Goal: Transaction & Acquisition: Book appointment/travel/reservation

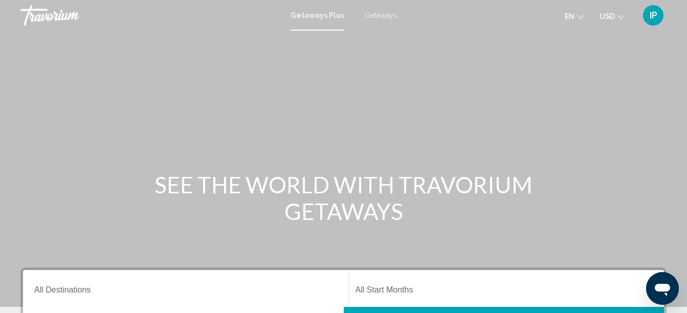
click at [369, 15] on span "Getaways" at bounding box center [381, 15] width 32 height 8
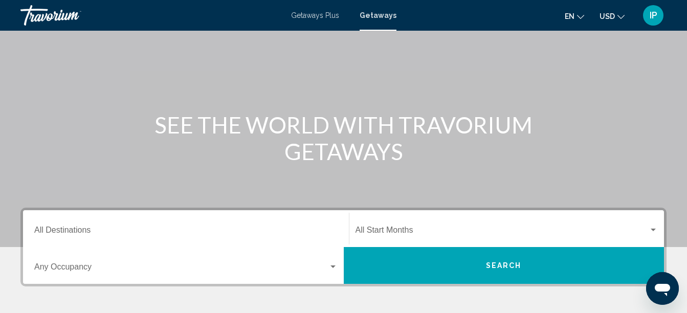
scroll to position [61, 0]
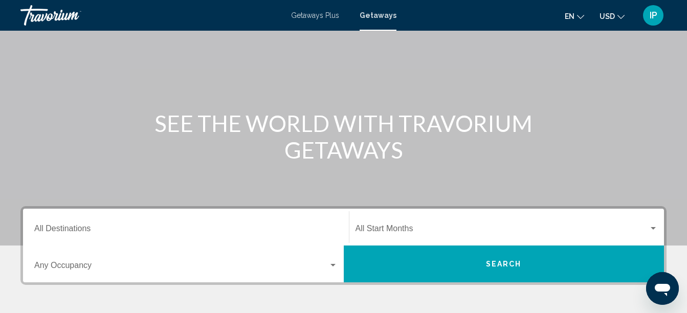
click at [93, 222] on div "Destination All Destinations" at bounding box center [185, 227] width 303 height 32
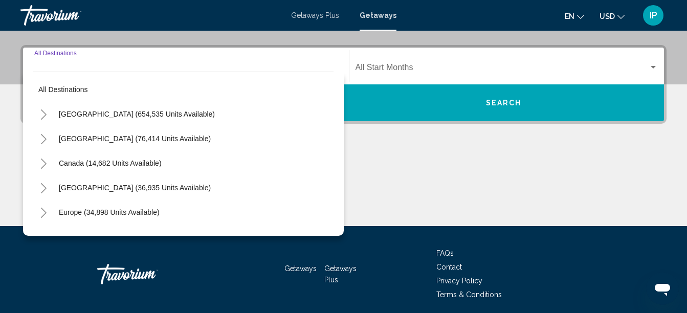
scroll to position [234, 0]
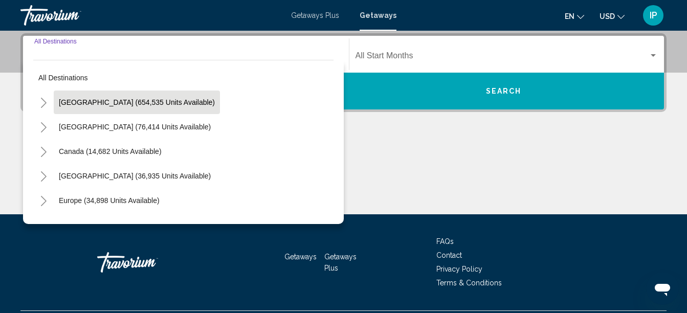
click at [63, 101] on span "[GEOGRAPHIC_DATA] (654,535 units available)" at bounding box center [137, 102] width 156 height 8
type input "**********"
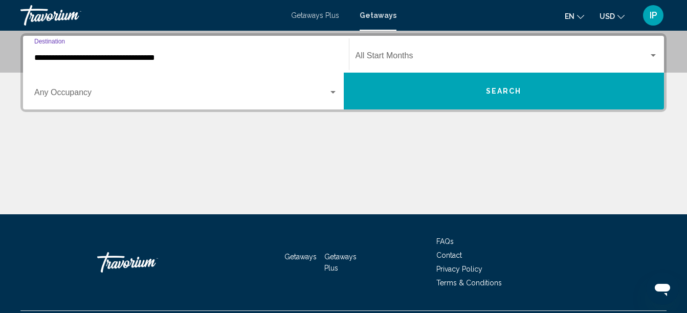
click at [369, 94] on button "Search" at bounding box center [504, 91] width 321 height 37
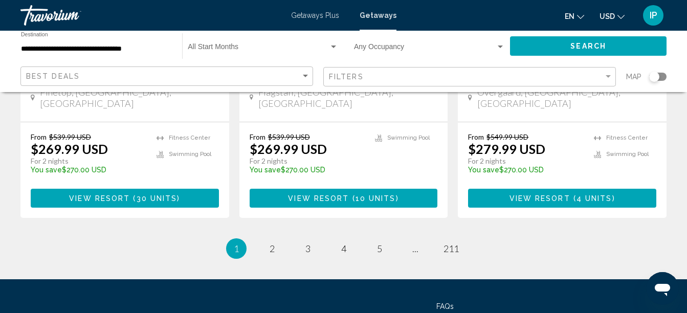
scroll to position [1447, 0]
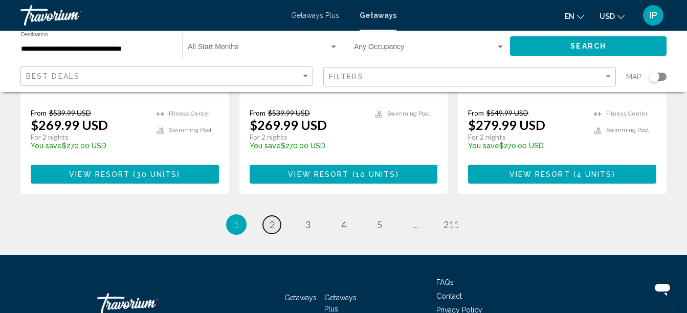
click at [273, 219] on span "2" at bounding box center [271, 224] width 5 height 11
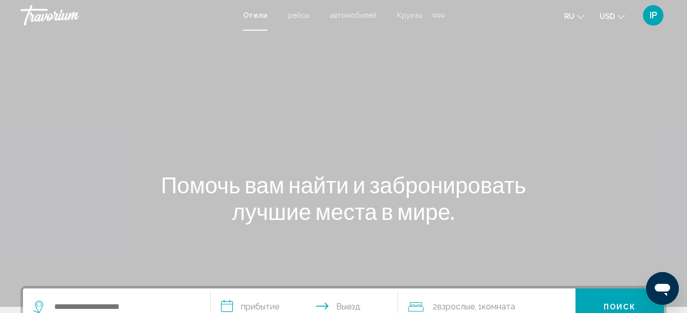
click at [148, 298] on div "Search widget" at bounding box center [116, 306] width 167 height 37
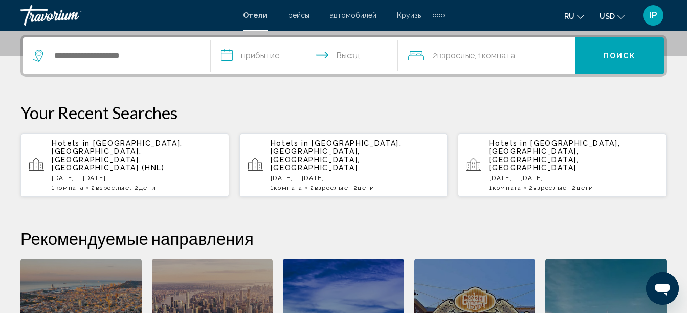
scroll to position [253, 0]
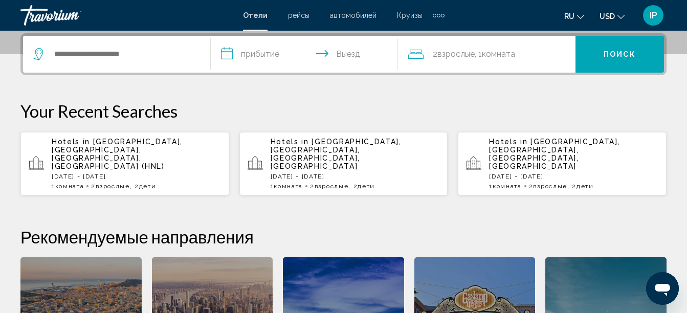
click at [122, 64] on div "Search widget" at bounding box center [116, 54] width 167 height 37
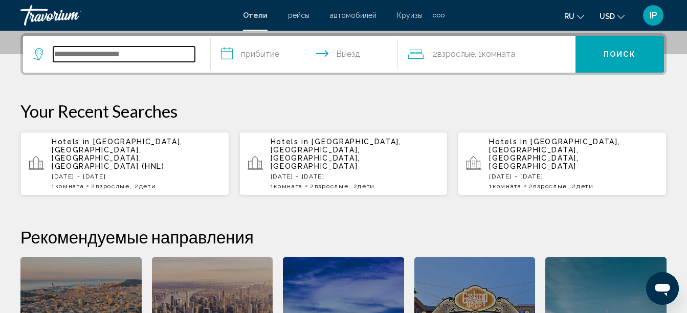
click at [69, 58] on input "Search widget" at bounding box center [124, 54] width 142 height 15
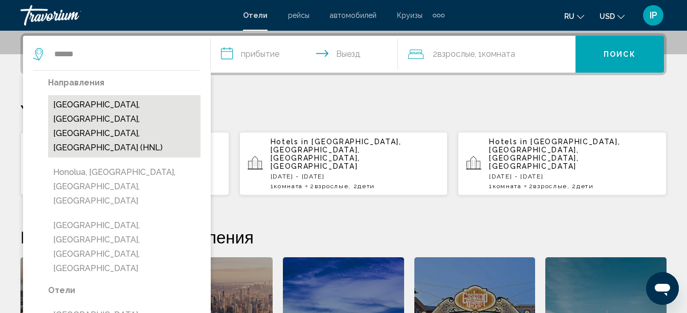
click at [73, 103] on button "Honolulu, Oahu Island, HI, United States (HNL)" at bounding box center [124, 126] width 152 height 62
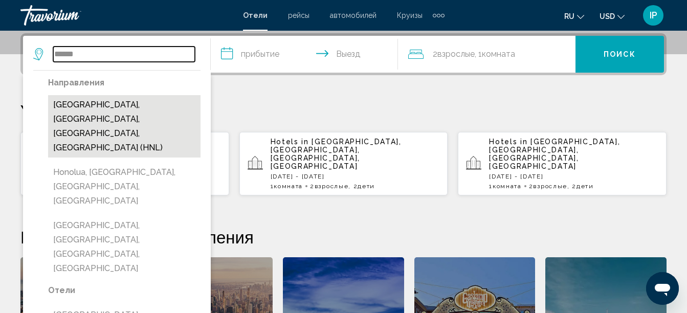
type input "**********"
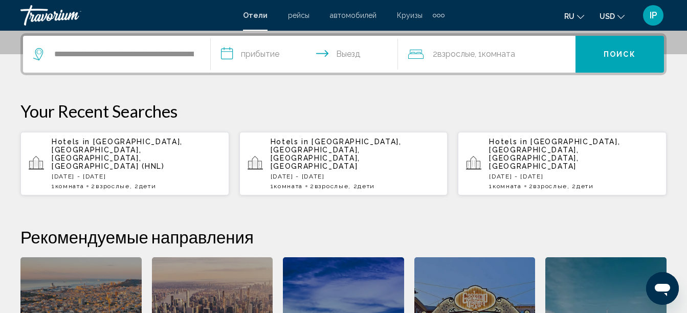
click at [232, 56] on input "**********" at bounding box center [307, 56] width 192 height 40
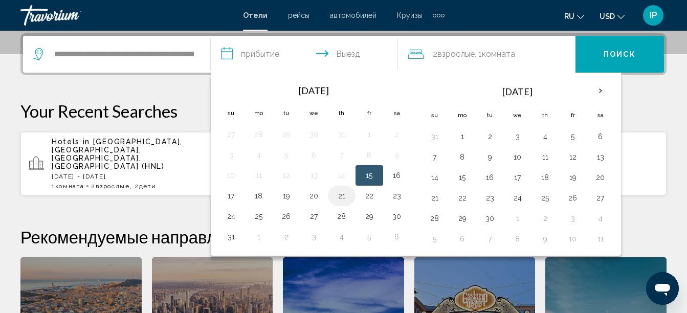
click at [346, 197] on button "21" at bounding box center [341, 196] width 16 height 14
click at [398, 220] on button "30" at bounding box center [397, 216] width 16 height 14
type input "**********"
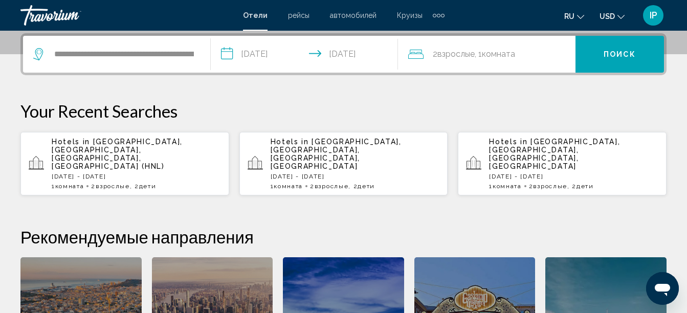
click at [444, 56] on span "Взрослые" at bounding box center [455, 54] width 37 height 10
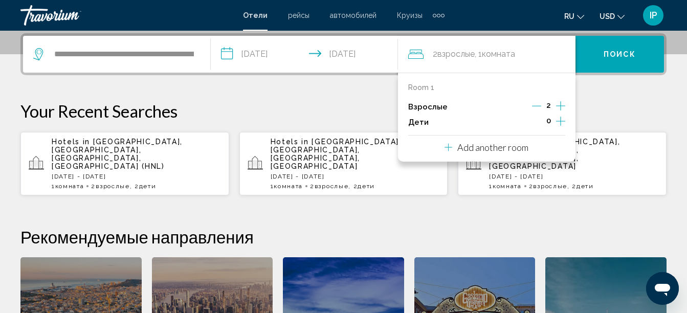
click at [560, 122] on icon "Increment children" at bounding box center [560, 121] width 9 height 12
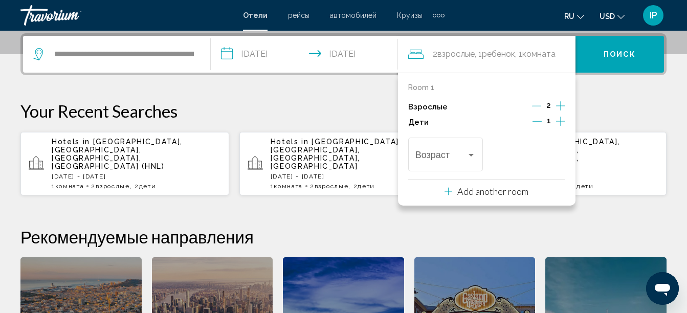
click at [560, 122] on icon "Increment children" at bounding box center [560, 121] width 9 height 12
click at [602, 55] on button "Поиск" at bounding box center [619, 54] width 88 height 37
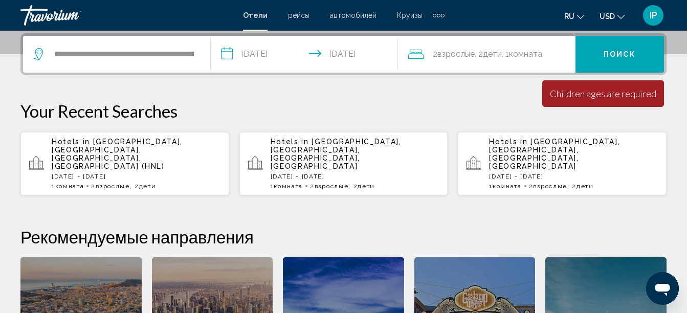
click at [610, 55] on span "Поиск" at bounding box center [619, 55] width 32 height 8
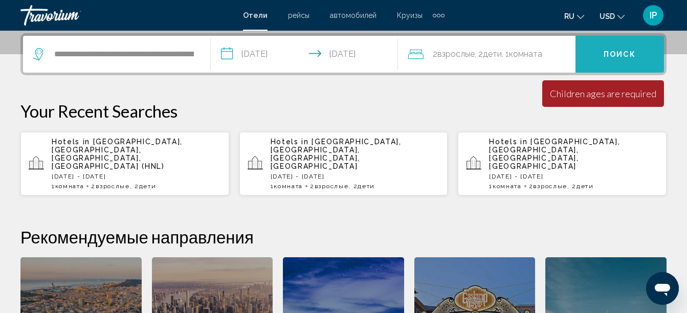
click at [619, 58] on span "Поиск" at bounding box center [619, 55] width 32 height 8
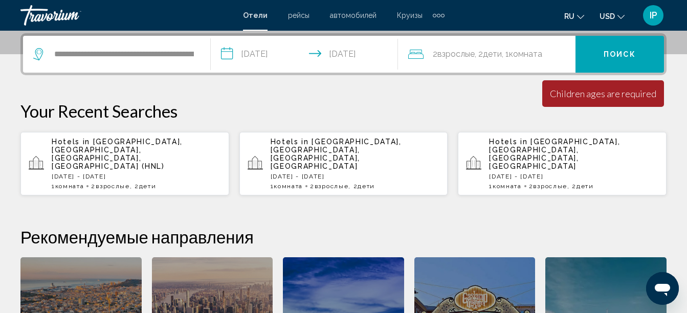
click at [507, 57] on span ", 1 Комната номера" at bounding box center [522, 54] width 40 height 14
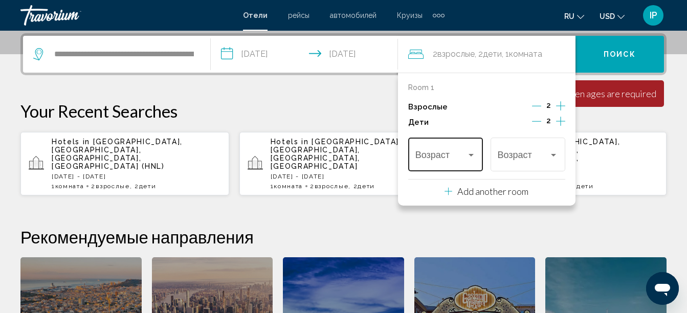
click at [449, 157] on span "Travelers: 2 adults, 2 children" at bounding box center [441, 157] width 52 height 10
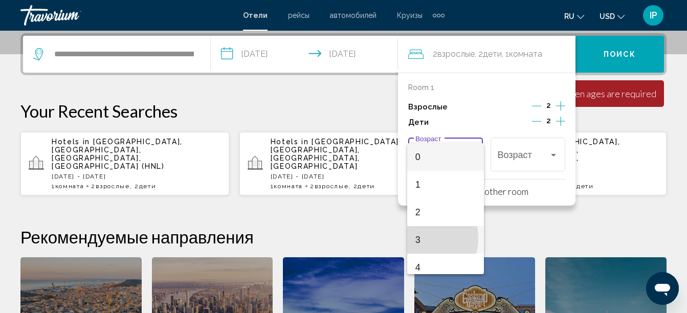
click at [419, 238] on span "3" at bounding box center [445, 240] width 61 height 28
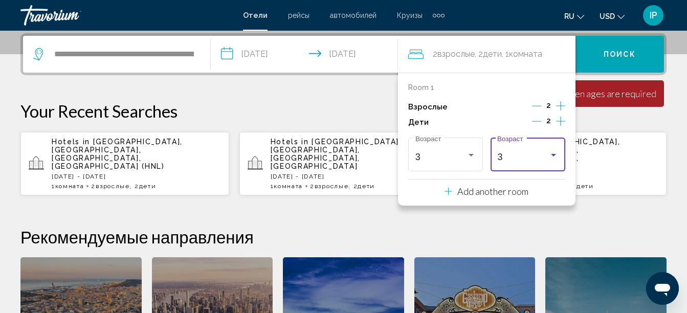
click at [535, 161] on div "3" at bounding box center [523, 157] width 52 height 10
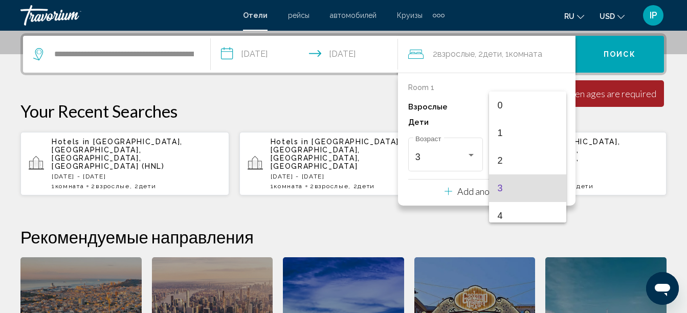
scroll to position [31, 0]
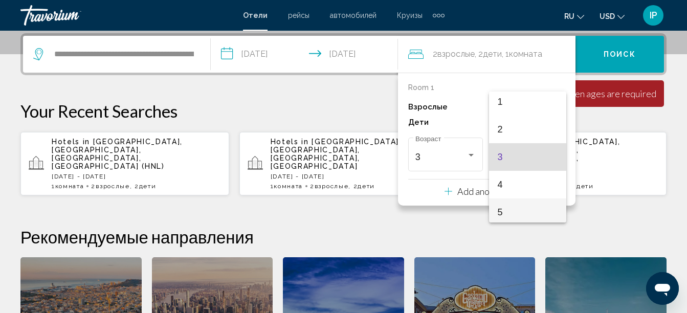
click at [500, 212] on span "5" at bounding box center [527, 212] width 61 height 28
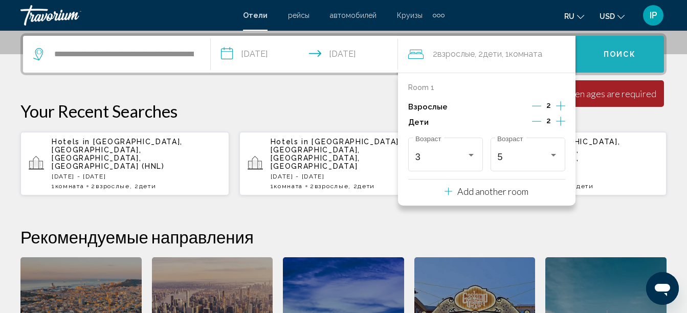
click at [619, 57] on span "Поиск" at bounding box center [619, 55] width 32 height 8
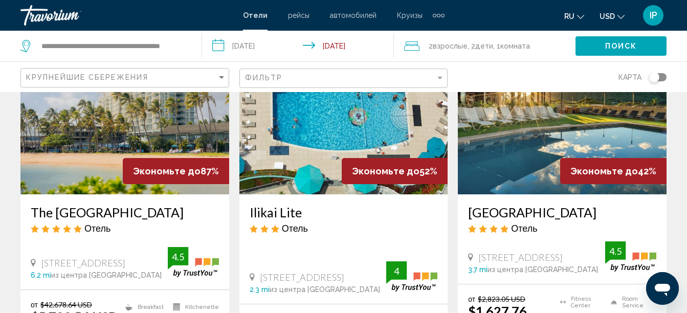
scroll to position [102, 0]
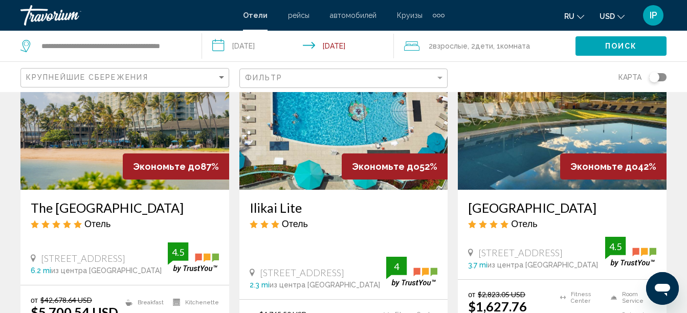
click at [317, 154] on img "Main content" at bounding box center [343, 108] width 209 height 164
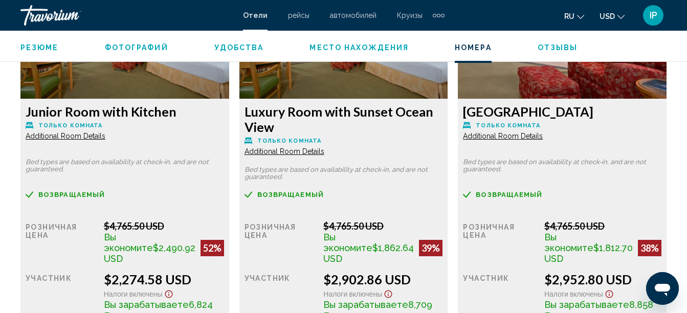
scroll to position [1644, 0]
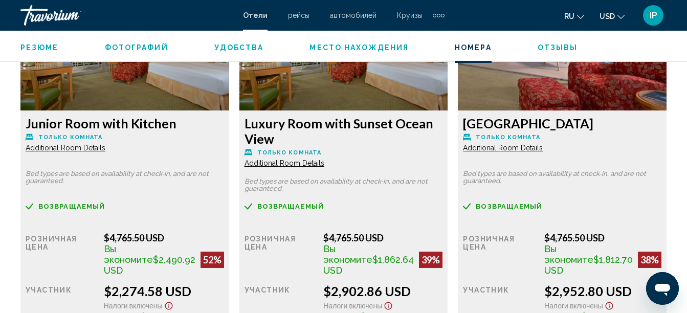
click at [45, 149] on span "Additional Room Details" at bounding box center [66, 148] width 80 height 8
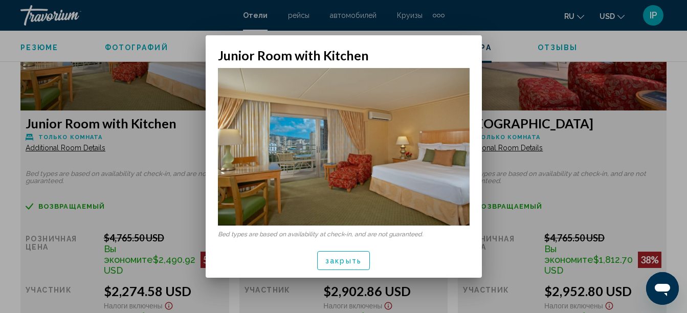
click at [45, 154] on div at bounding box center [343, 156] width 687 height 313
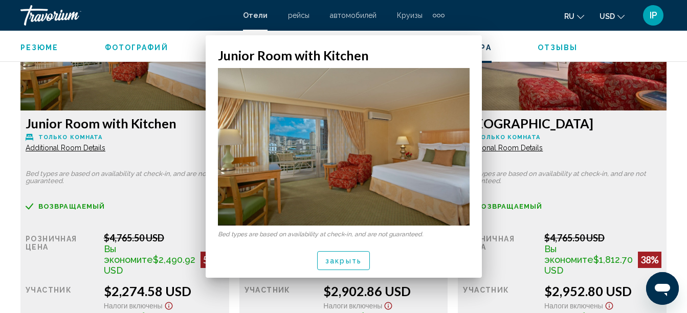
scroll to position [1644, 0]
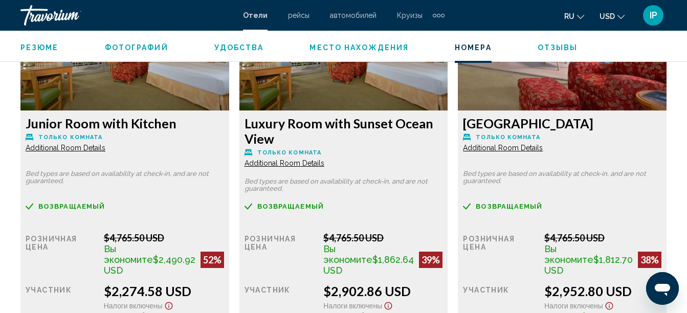
click at [52, 148] on span "Additional Room Details" at bounding box center [66, 148] width 80 height 8
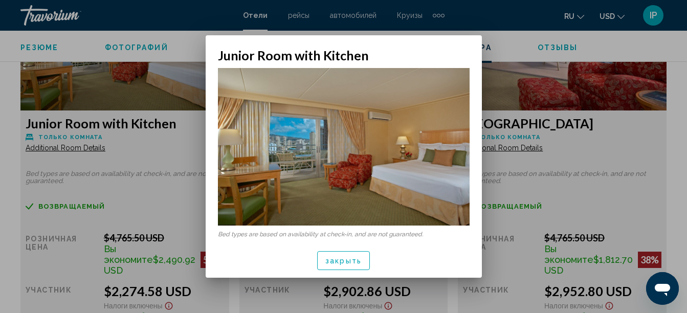
scroll to position [0, 0]
click at [335, 263] on span "закрыть" at bounding box center [343, 261] width 36 height 8
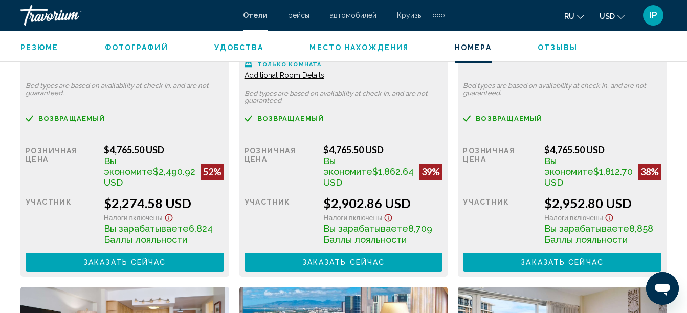
scroll to position [1734, 0]
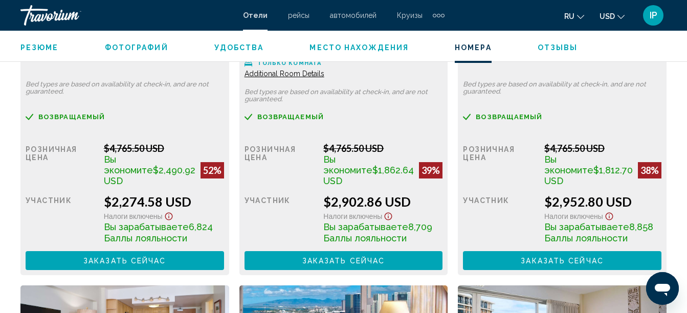
click at [46, 266] on button "Заказать сейчас Больше недоступно" at bounding box center [125, 260] width 198 height 19
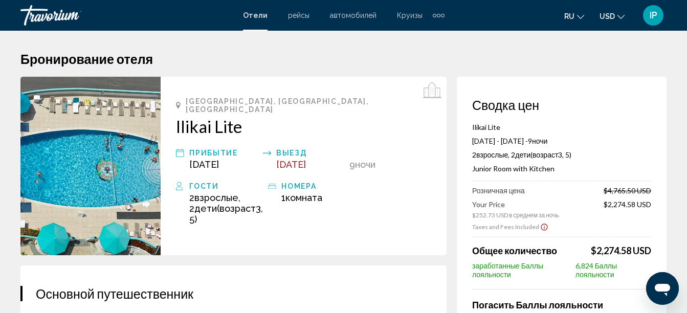
click at [542, 227] on icon "Show Taxes and Fees disclaimer" at bounding box center [544, 226] width 8 height 9
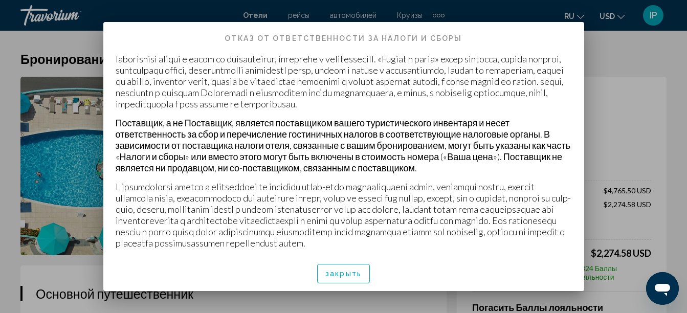
scroll to position [33, 0]
click at [335, 275] on span "закрыть" at bounding box center [343, 274] width 36 height 8
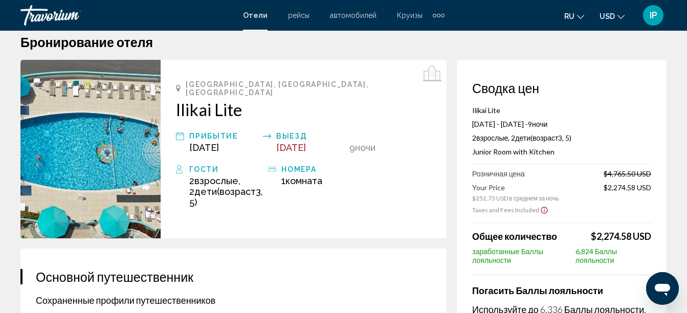
scroll to position [8, 0]
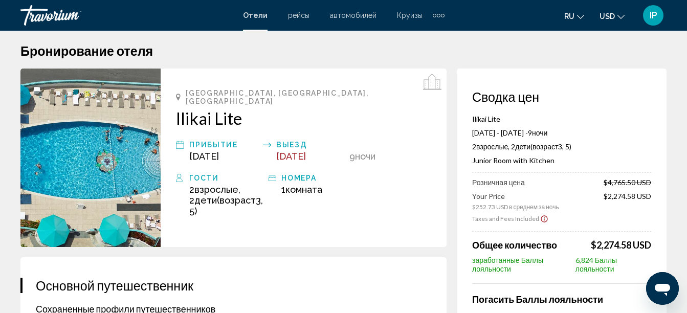
click at [57, 176] on img "Main content" at bounding box center [90, 158] width 140 height 178
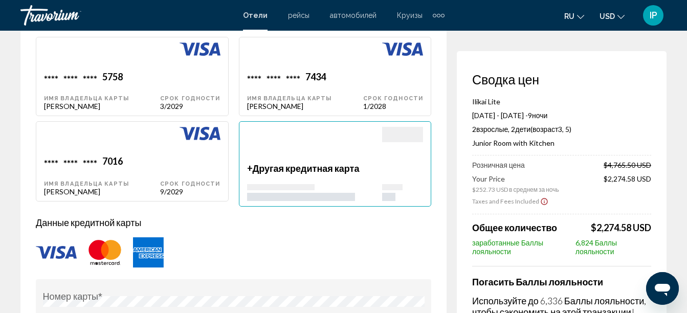
scroll to position [811, 0]
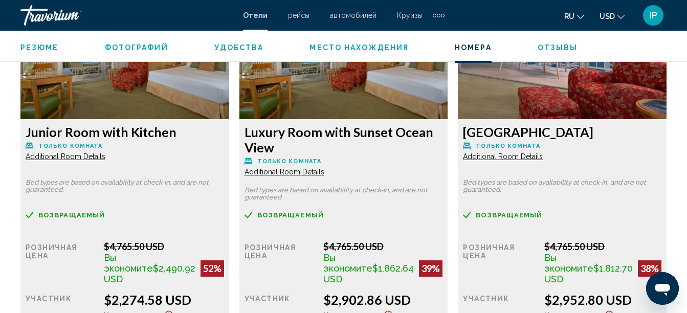
scroll to position [1638, 0]
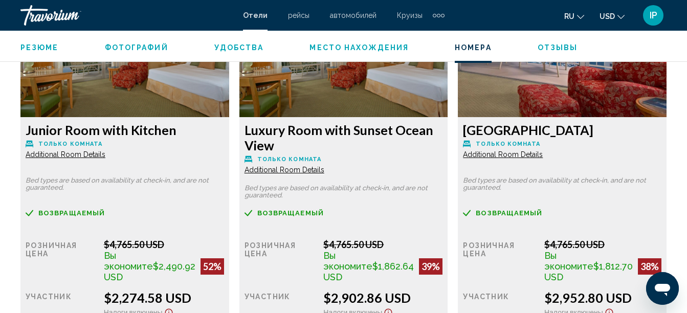
click at [53, 154] on span "Additional Room Details" at bounding box center [66, 154] width 80 height 8
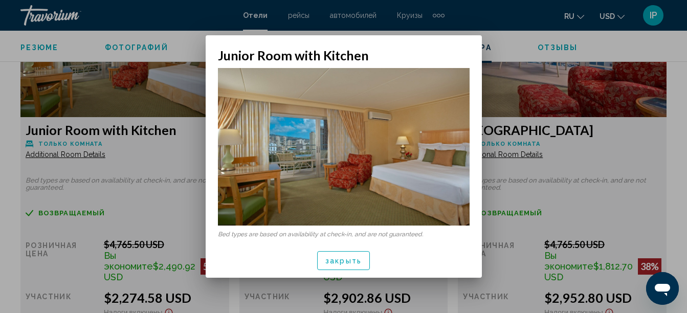
click at [328, 265] on button "закрыть" at bounding box center [343, 260] width 53 height 19
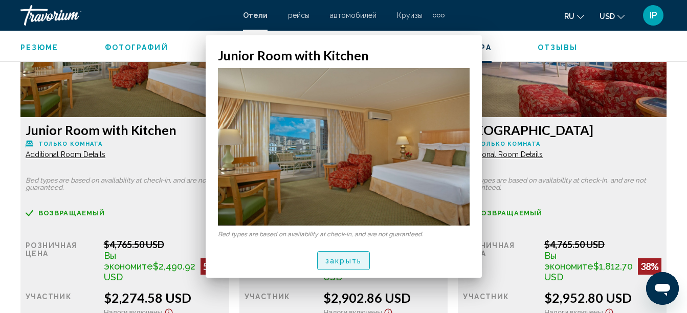
scroll to position [1638, 0]
